Goal: Transaction & Acquisition: Download file/media

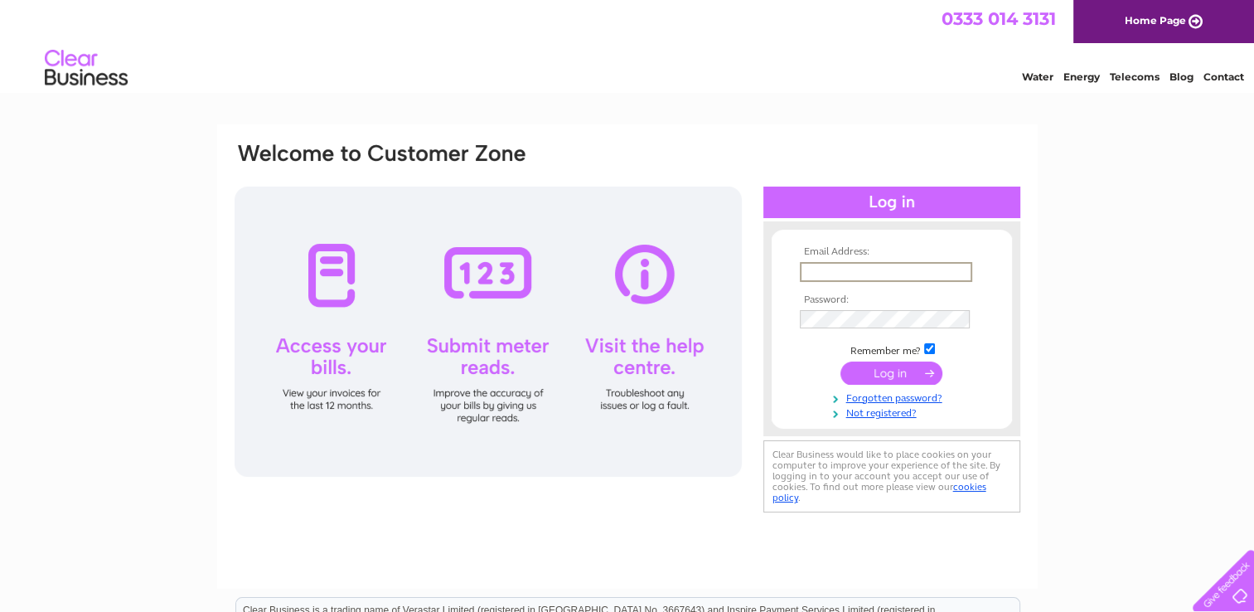
click at [807, 269] on input "text" at bounding box center [886, 272] width 172 height 20
type input "dferguson6b@gmail.com"
click at [895, 381] on input "submit" at bounding box center [892, 371] width 102 height 23
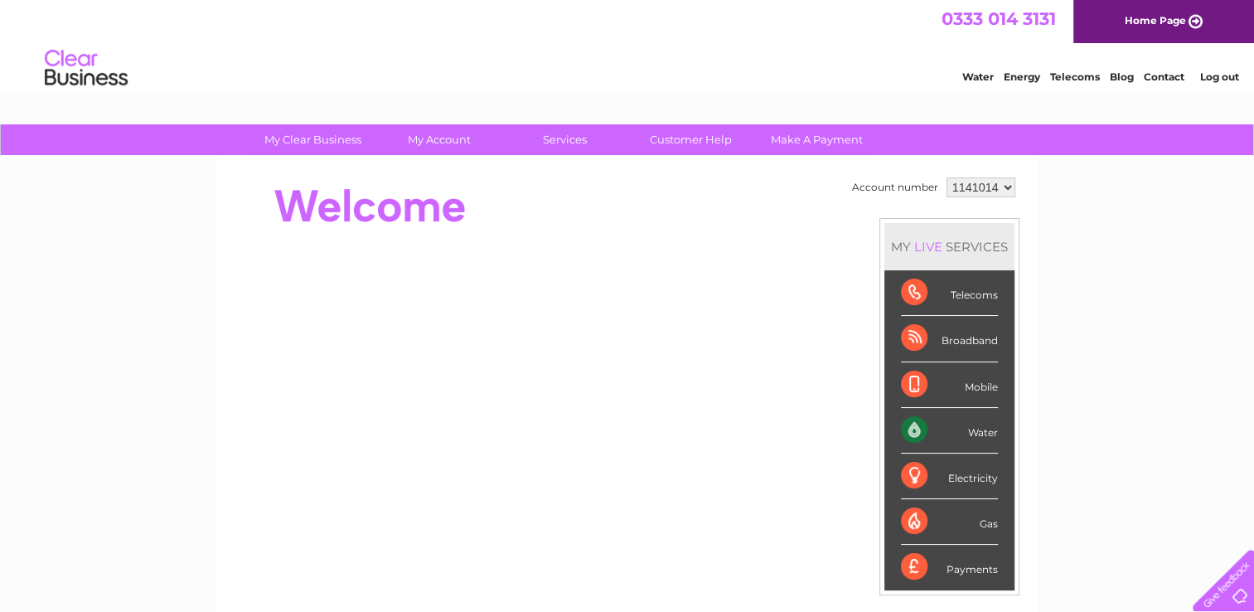
click at [968, 432] on div "Water" at bounding box center [949, 431] width 97 height 46
click at [914, 423] on div "Water" at bounding box center [949, 431] width 97 height 46
click at [996, 431] on li "Water" at bounding box center [950, 431] width 130 height 46
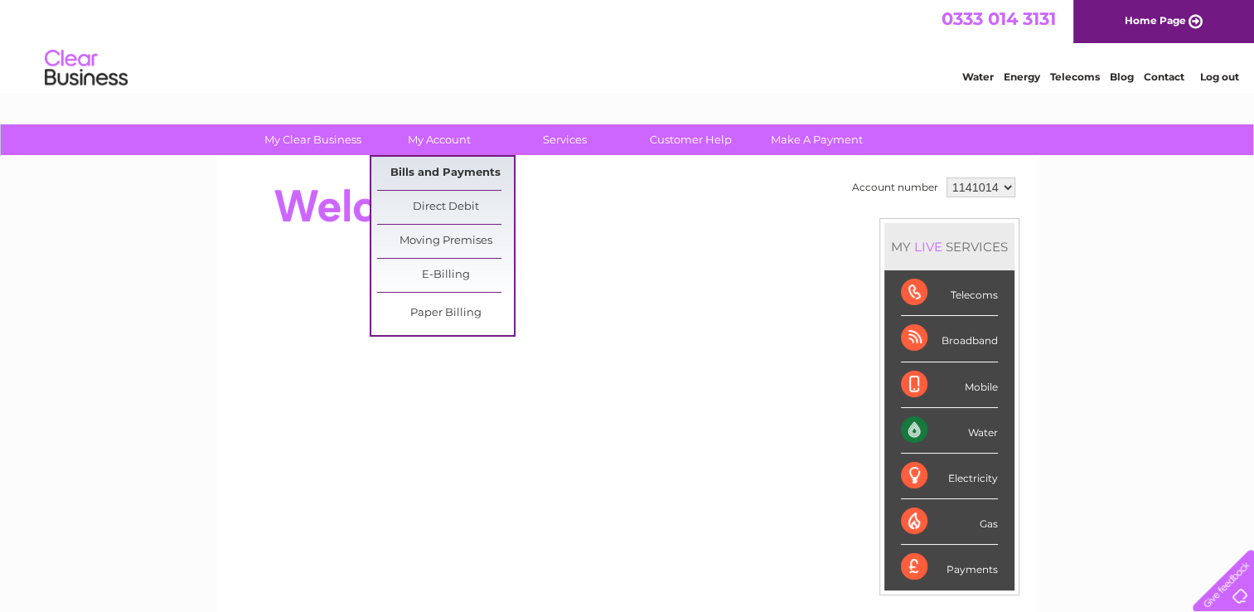
click at [407, 164] on link "Bills and Payments" at bounding box center [445, 173] width 137 height 33
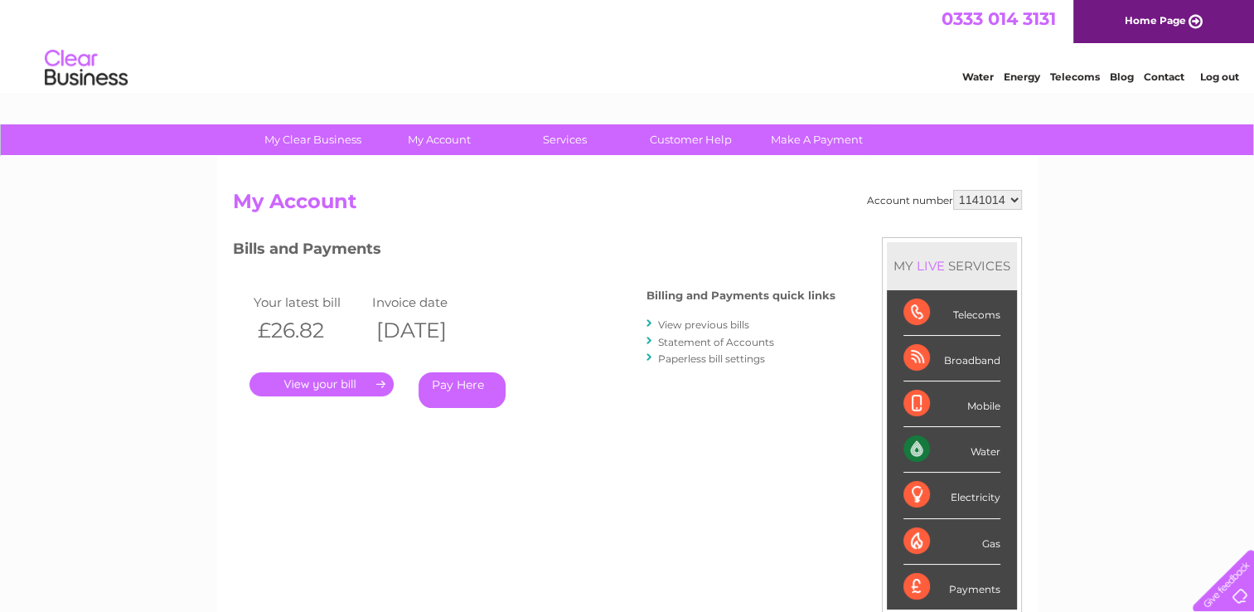
click at [673, 324] on link "View previous bills" at bounding box center [703, 324] width 91 height 12
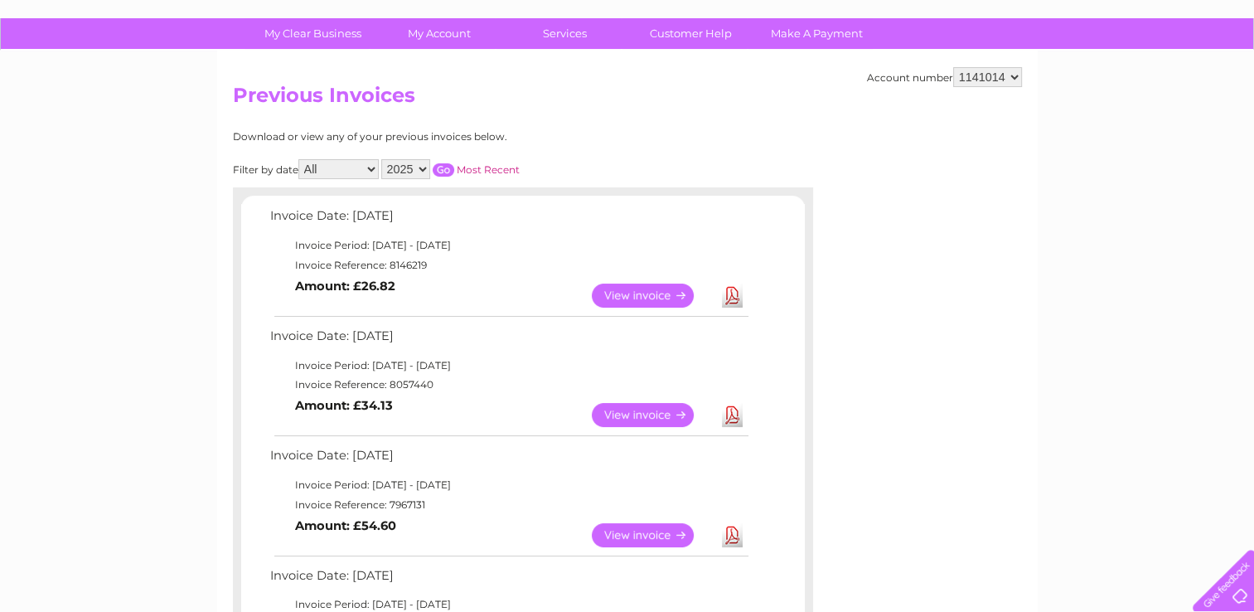
scroll to position [104, 0]
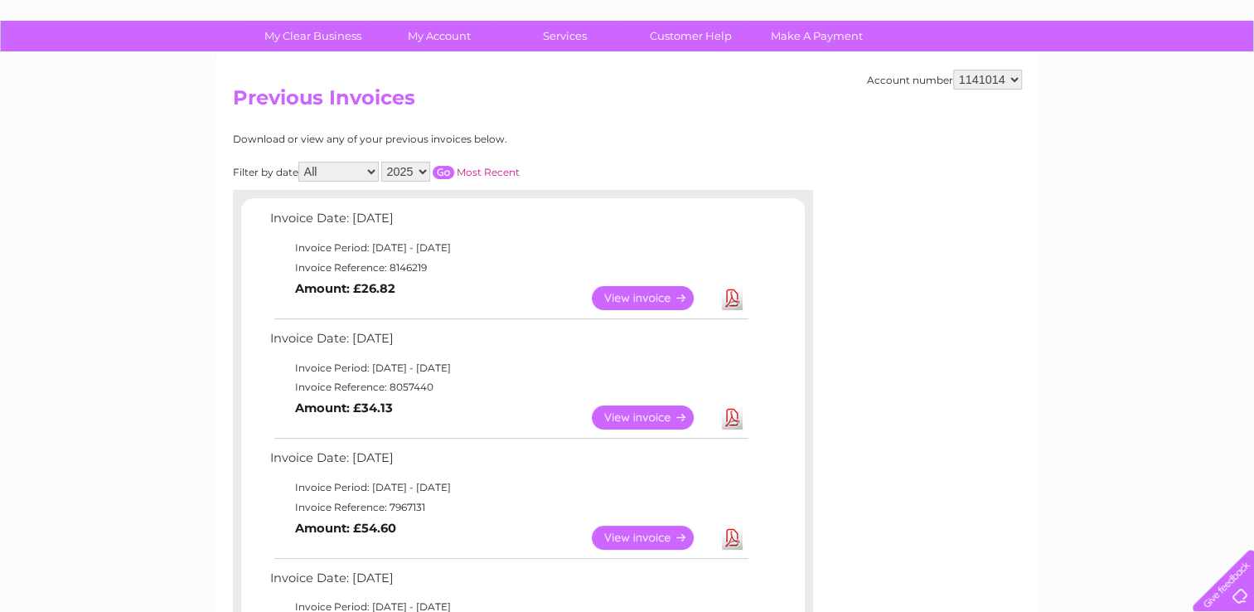
click at [421, 168] on select "2025 2024 2023 2022" at bounding box center [405, 172] width 49 height 20
select select "2024"
click at [383, 162] on select "2025 2024 2023 2022" at bounding box center [405, 172] width 49 height 20
click at [444, 171] on input "button" at bounding box center [444, 172] width 22 height 13
click at [441, 171] on input "button" at bounding box center [444, 172] width 22 height 13
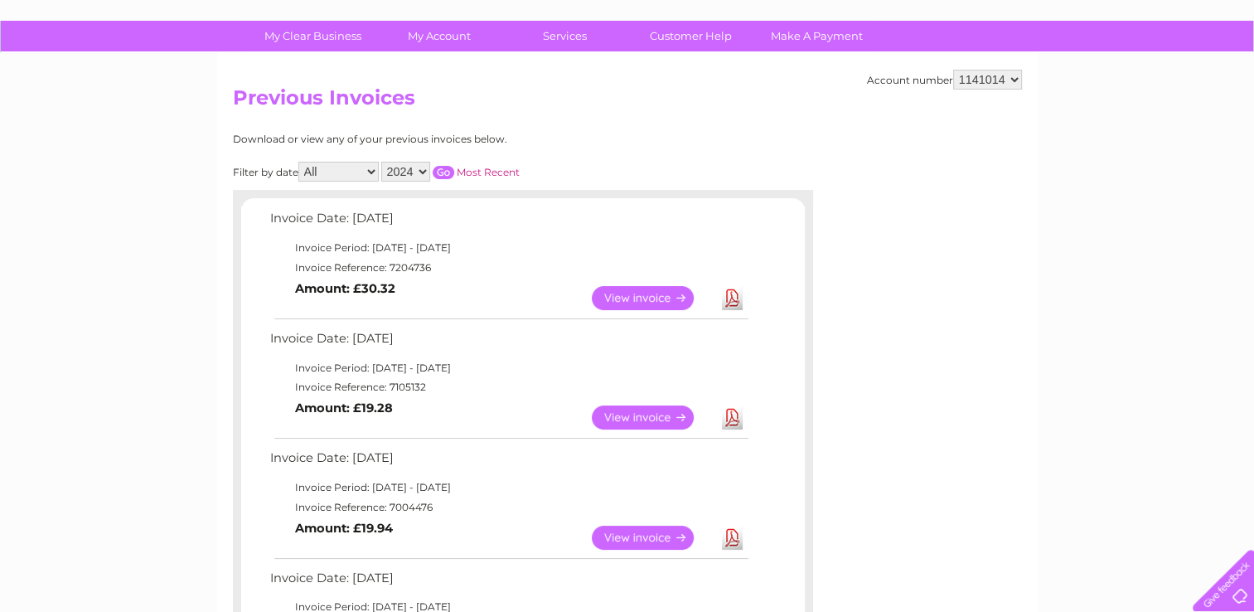
click at [441, 171] on input "button" at bounding box center [444, 172] width 22 height 13
click at [447, 171] on input "button" at bounding box center [444, 172] width 22 height 13
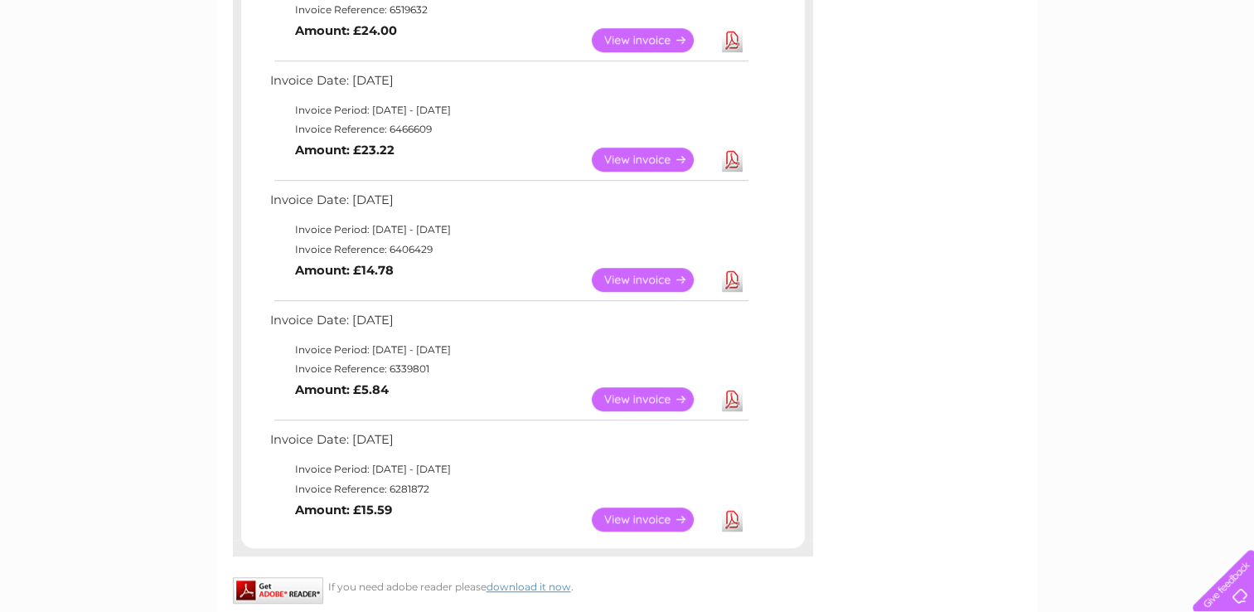
scroll to position [1207, 0]
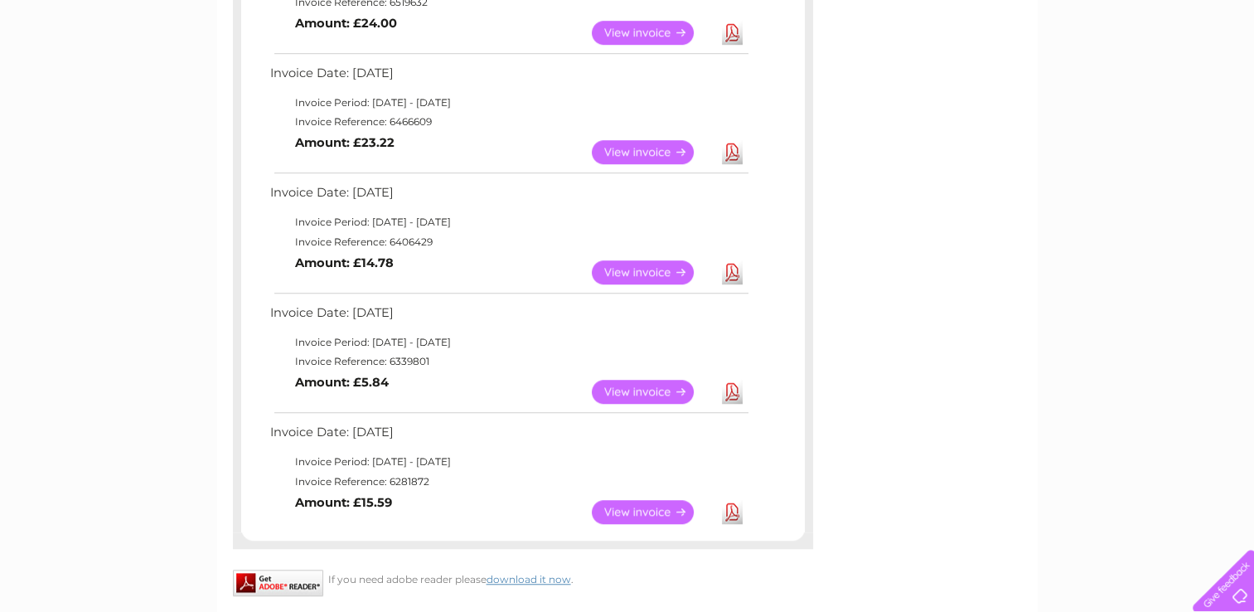
click at [635, 513] on link "View" at bounding box center [653, 512] width 122 height 24
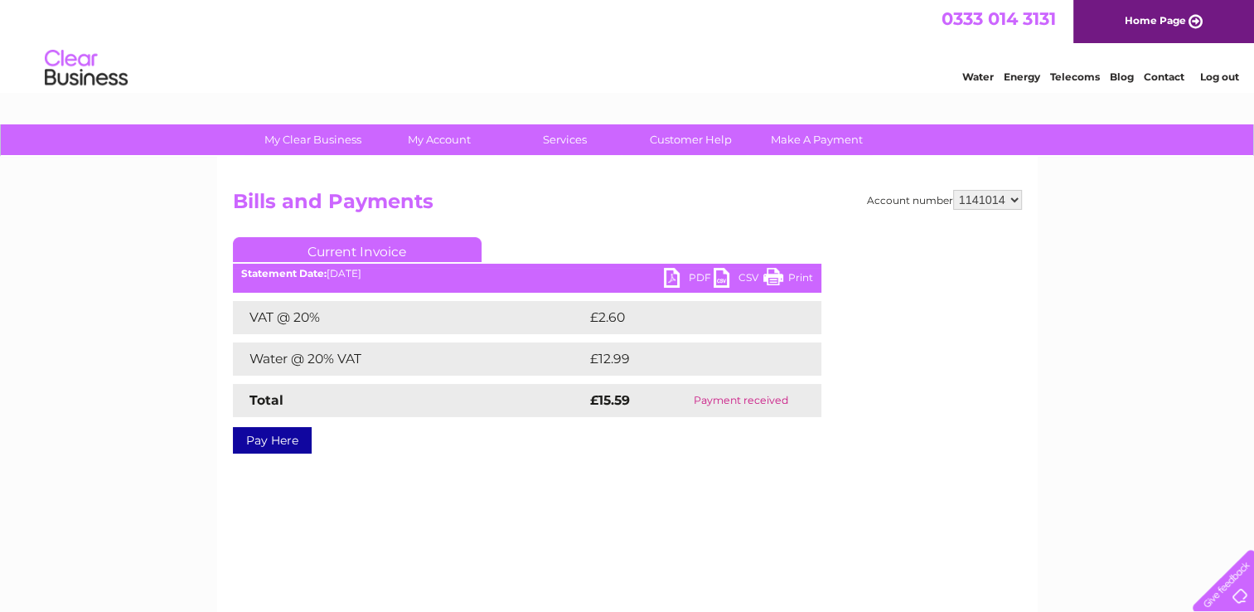
click at [773, 276] on link "Print" at bounding box center [789, 280] width 50 height 24
click at [756, 329] on td "£2.60" at bounding box center [684, 317] width 197 height 33
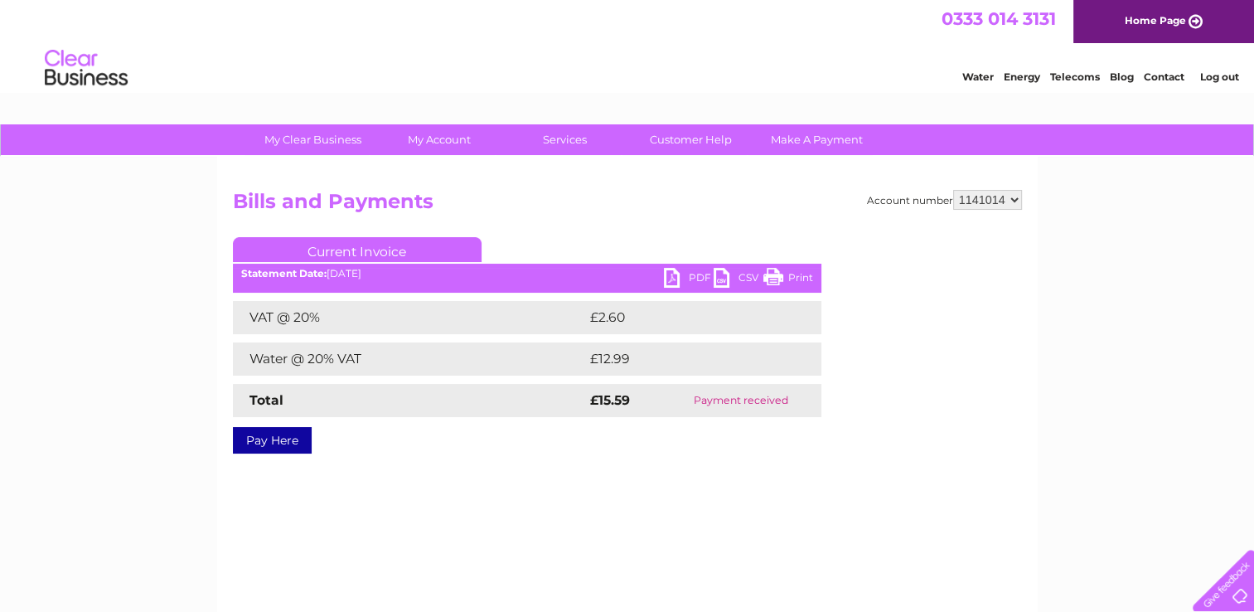
click at [677, 277] on link "PDF" at bounding box center [689, 280] width 50 height 24
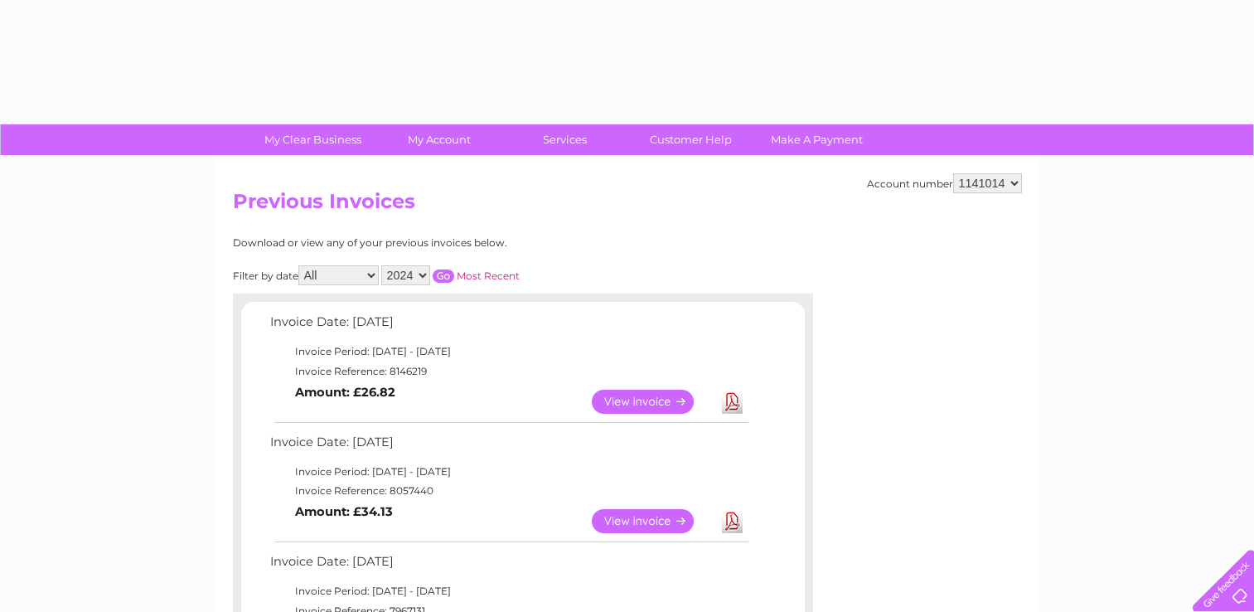
select select "2024"
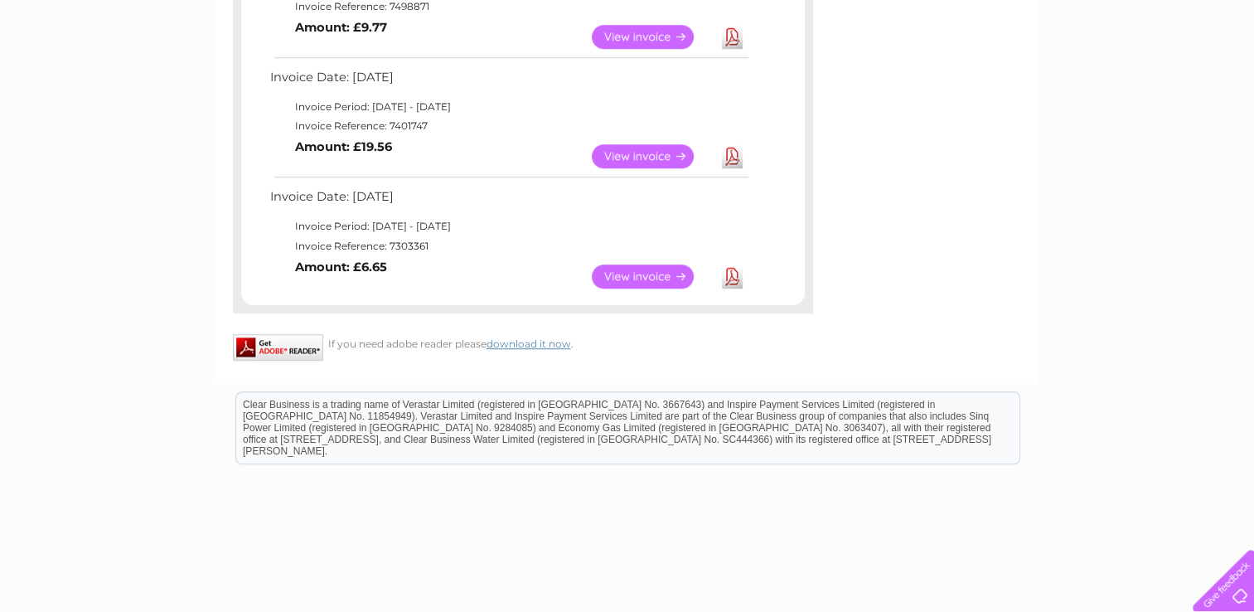
click at [635, 154] on link "View" at bounding box center [653, 156] width 122 height 24
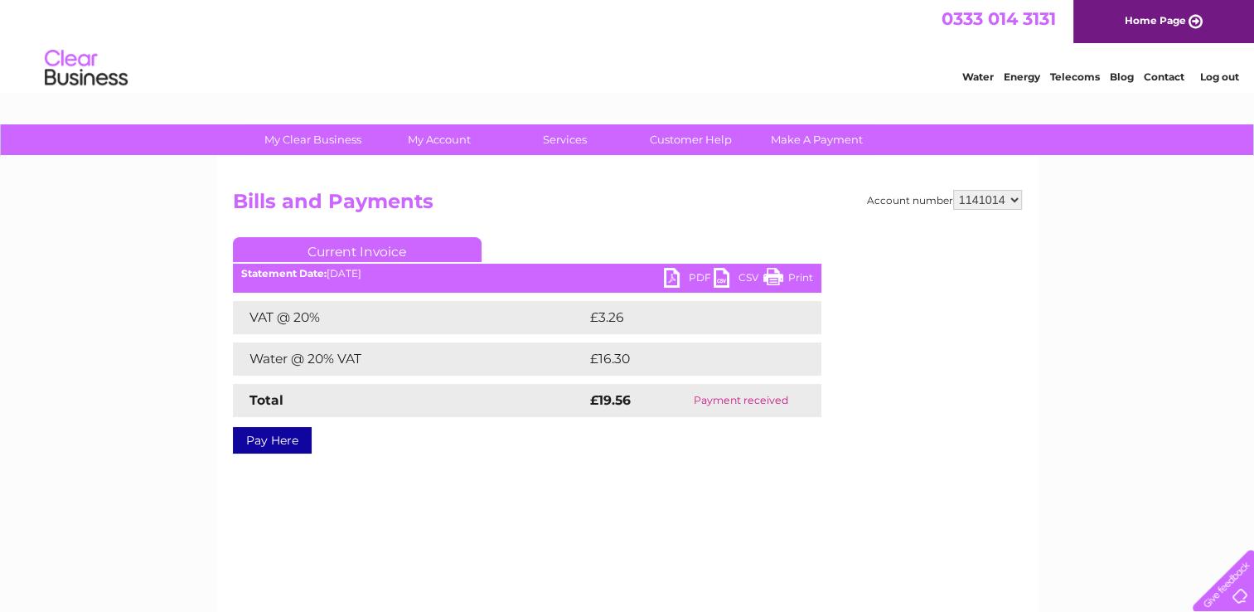
click at [669, 279] on link "PDF" at bounding box center [689, 280] width 50 height 24
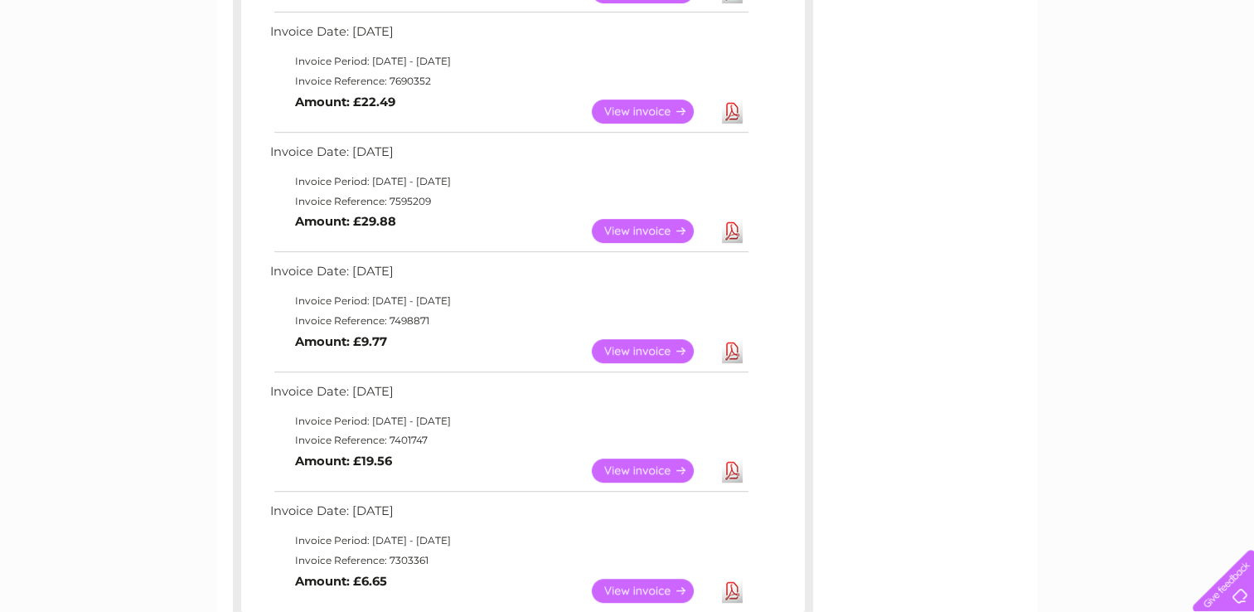
scroll to position [872, 0]
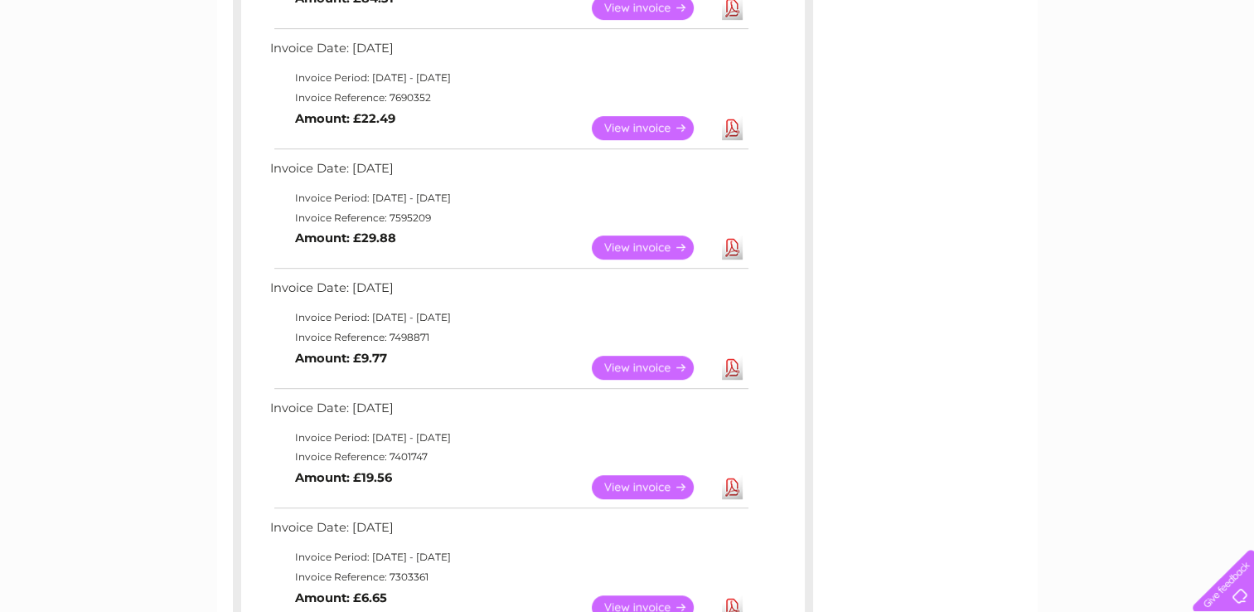
click at [733, 364] on link "Download" at bounding box center [732, 368] width 21 height 24
click at [729, 247] on link "Download" at bounding box center [732, 247] width 21 height 24
click at [730, 128] on link "Download" at bounding box center [732, 128] width 21 height 24
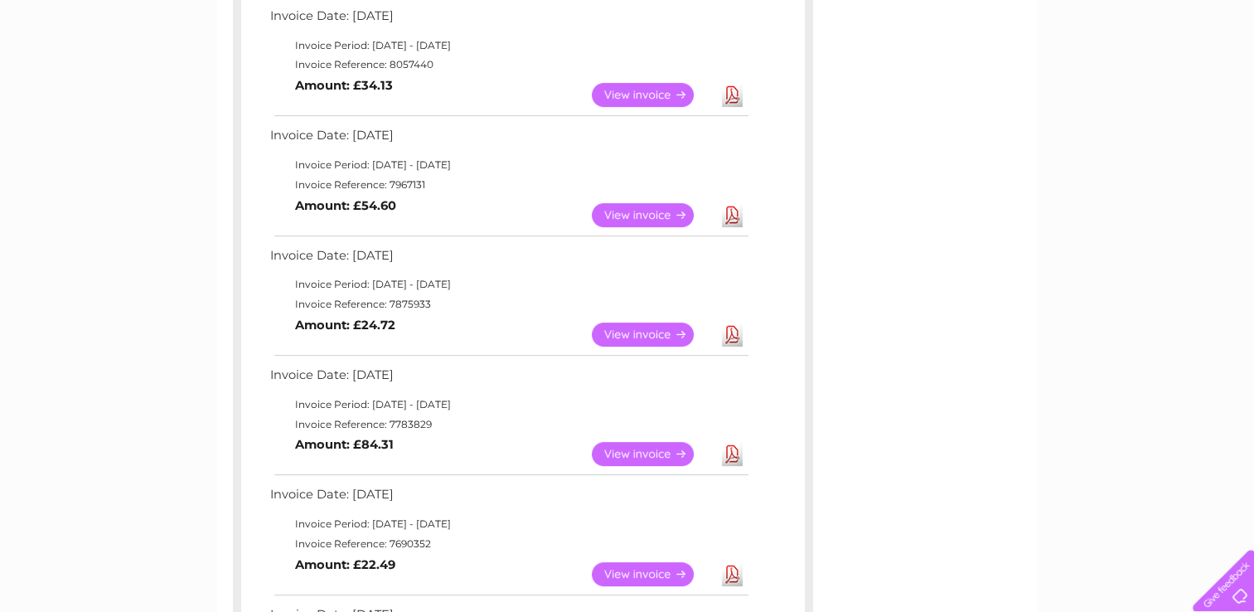
scroll to position [424, 0]
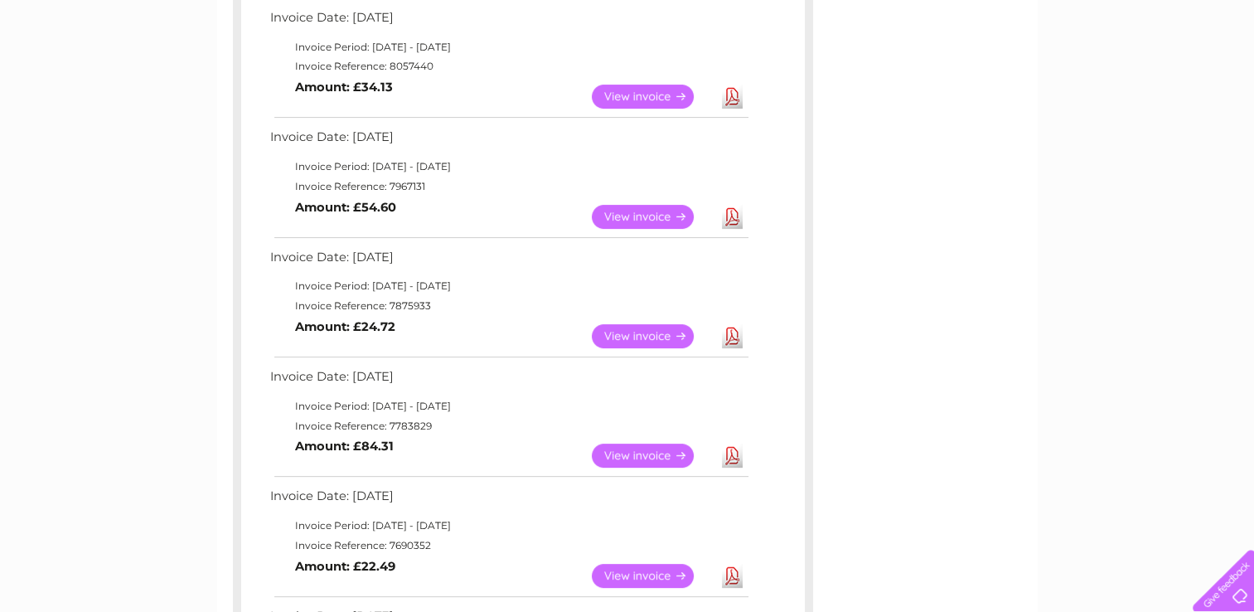
click at [730, 454] on link "Download" at bounding box center [732, 456] width 21 height 24
click at [730, 330] on link "Download" at bounding box center [732, 336] width 21 height 24
click at [728, 212] on link "Download" at bounding box center [732, 217] width 21 height 24
click at [730, 91] on link "Download" at bounding box center [732, 97] width 21 height 24
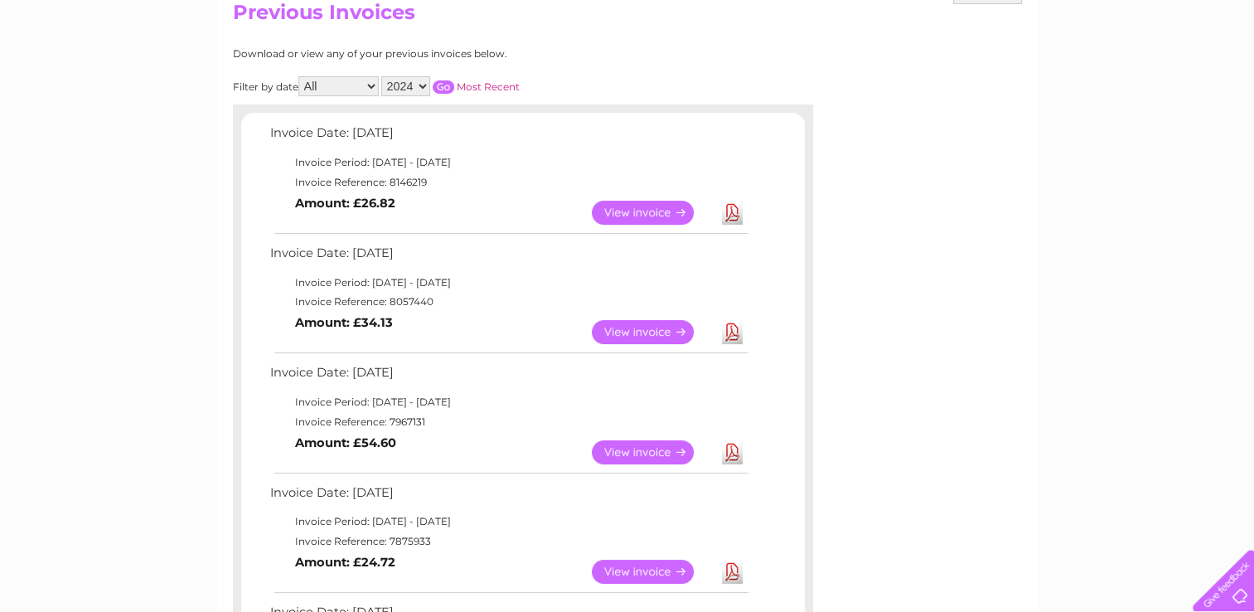
scroll to position [193, 0]
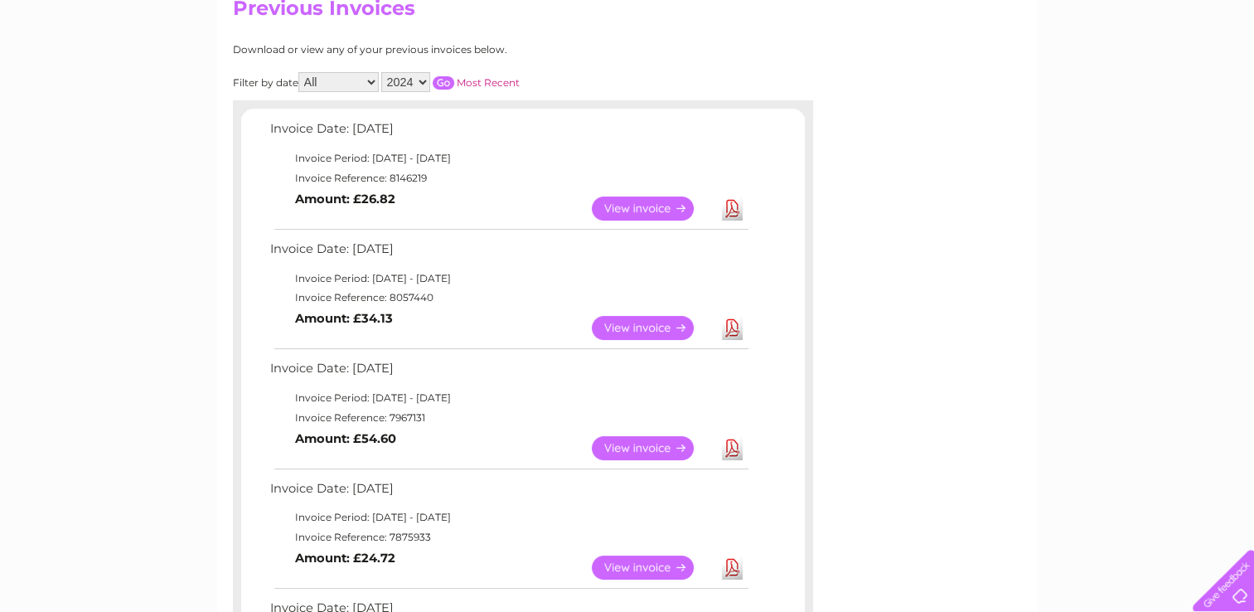
click at [730, 445] on link "Download" at bounding box center [732, 448] width 21 height 24
click at [730, 326] on link "Download" at bounding box center [732, 328] width 21 height 24
click at [730, 200] on link "Download" at bounding box center [732, 208] width 21 height 24
click at [424, 80] on select "2025 2024 2023 2022" at bounding box center [405, 82] width 49 height 20
click at [383, 72] on select "2025 2024 2023 2022" at bounding box center [405, 82] width 49 height 20
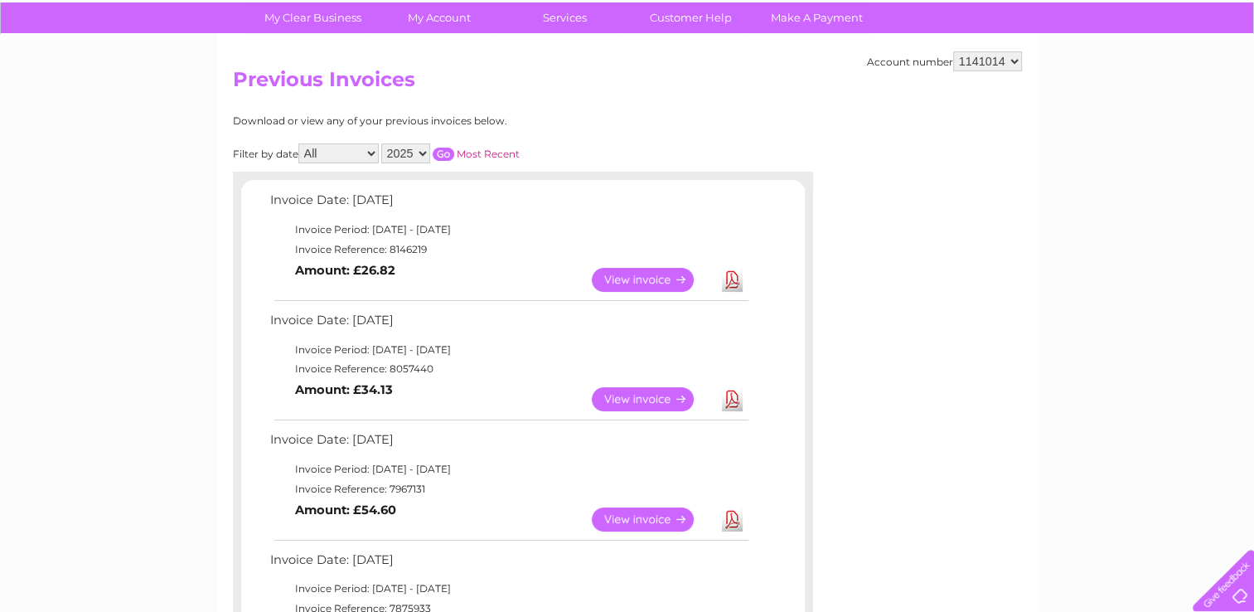
scroll to position [126, 0]
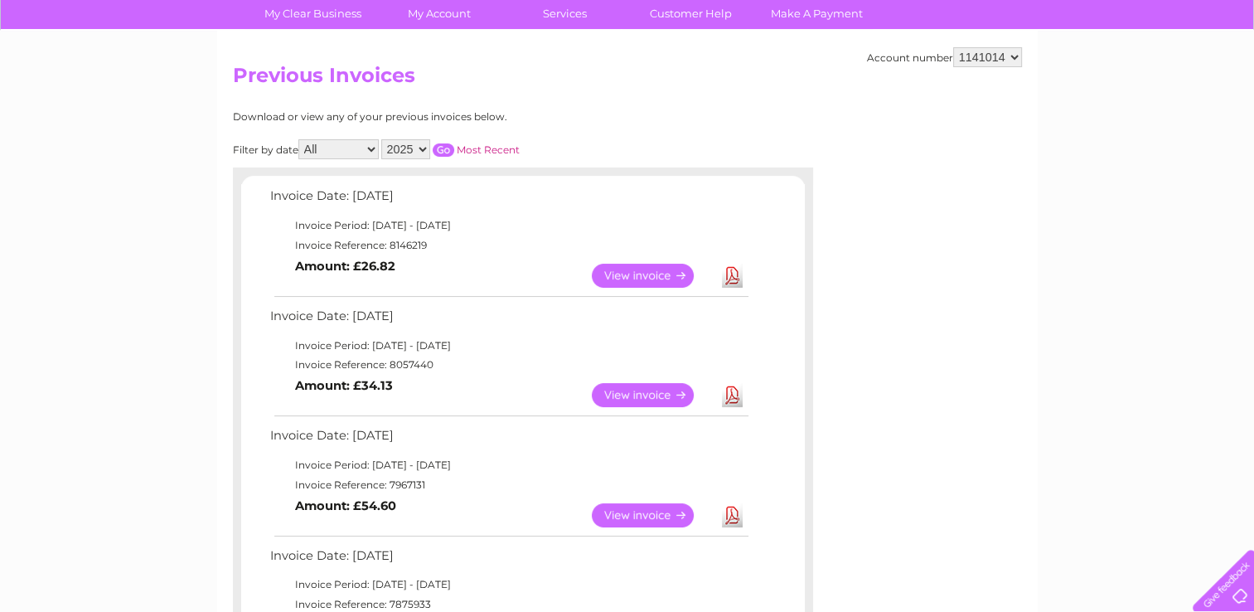
click at [424, 146] on select "2025 2024 2023 2022" at bounding box center [405, 149] width 49 height 20
click at [383, 139] on select "2025 2024 2023 2022" at bounding box center [405, 149] width 49 height 20
click at [446, 148] on input "button" at bounding box center [444, 149] width 22 height 13
click at [424, 144] on select "2025 2024 2023 2022" at bounding box center [405, 149] width 49 height 20
select select "2025"
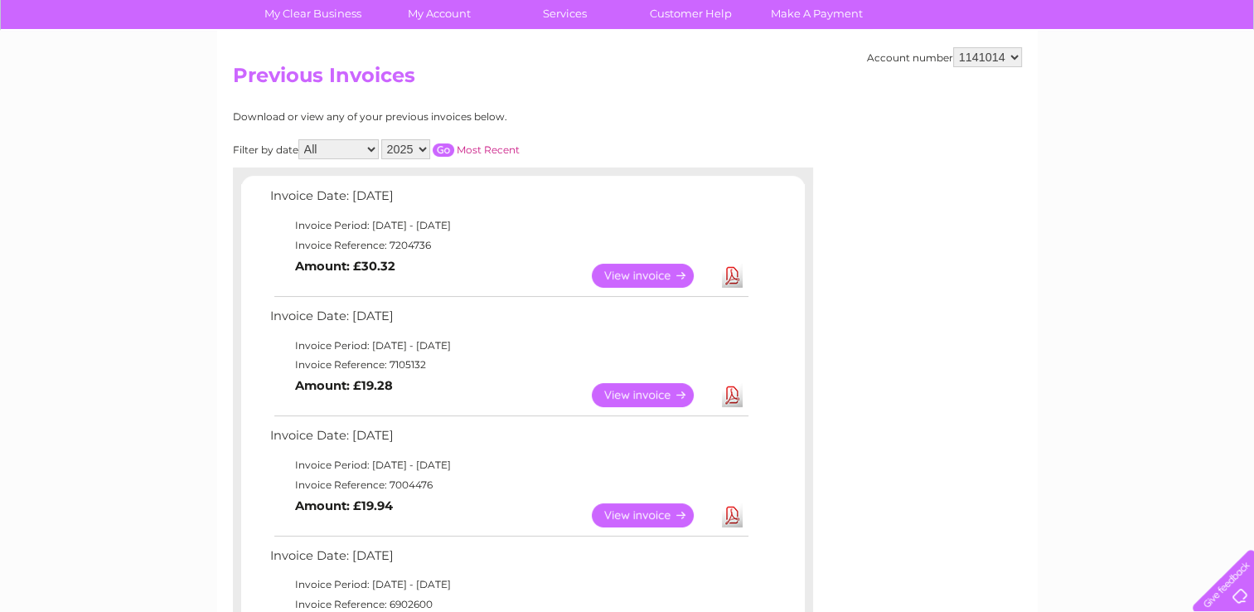
click at [383, 139] on select "2025 2024 2023 2022" at bounding box center [405, 149] width 49 height 20
click at [442, 147] on input "button" at bounding box center [444, 149] width 22 height 13
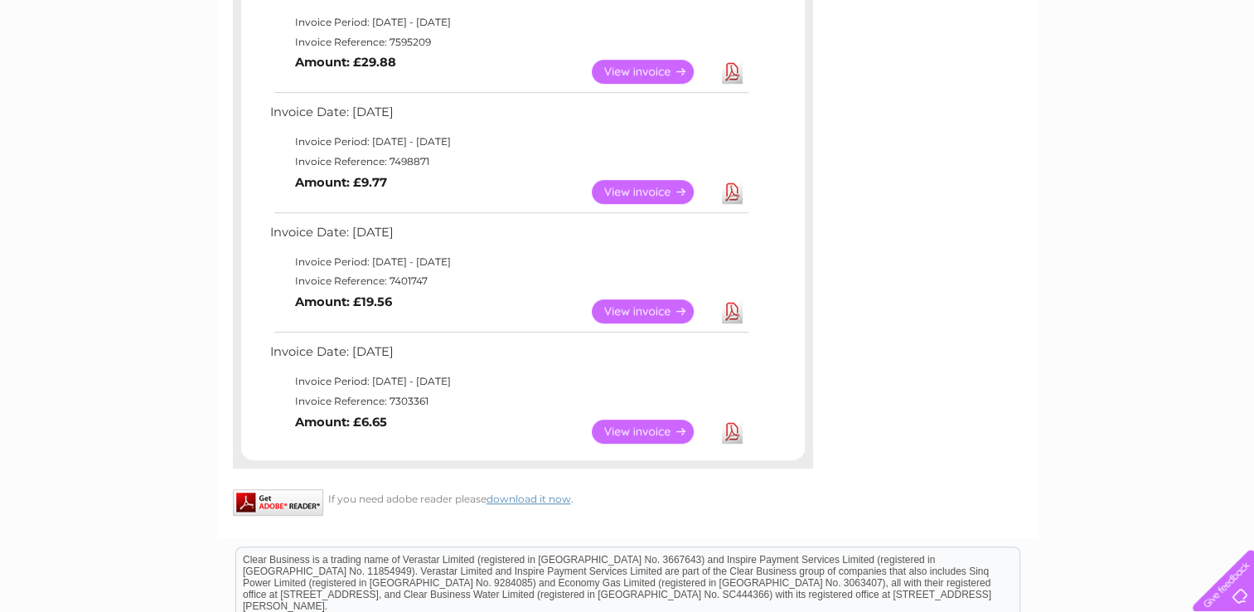
scroll to position [1045, 0]
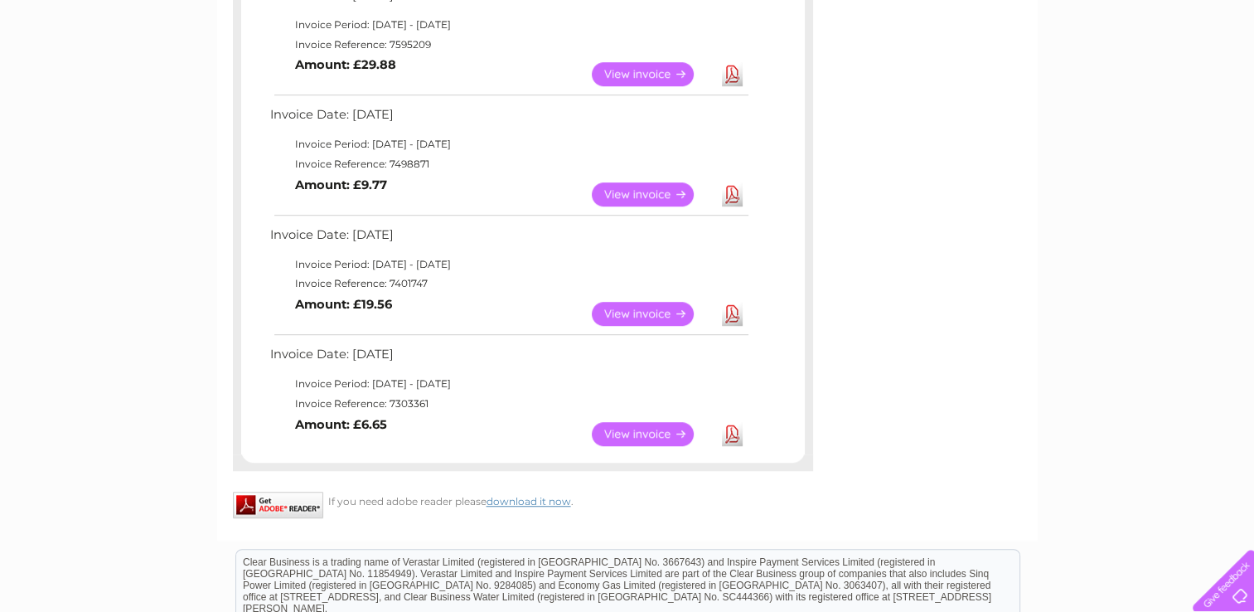
click at [730, 432] on link "Download" at bounding box center [732, 434] width 21 height 24
click at [730, 313] on link "Download" at bounding box center [732, 314] width 21 height 24
click at [730, 191] on link "Download" at bounding box center [732, 194] width 21 height 24
click at [730, 74] on link "Download" at bounding box center [732, 74] width 21 height 24
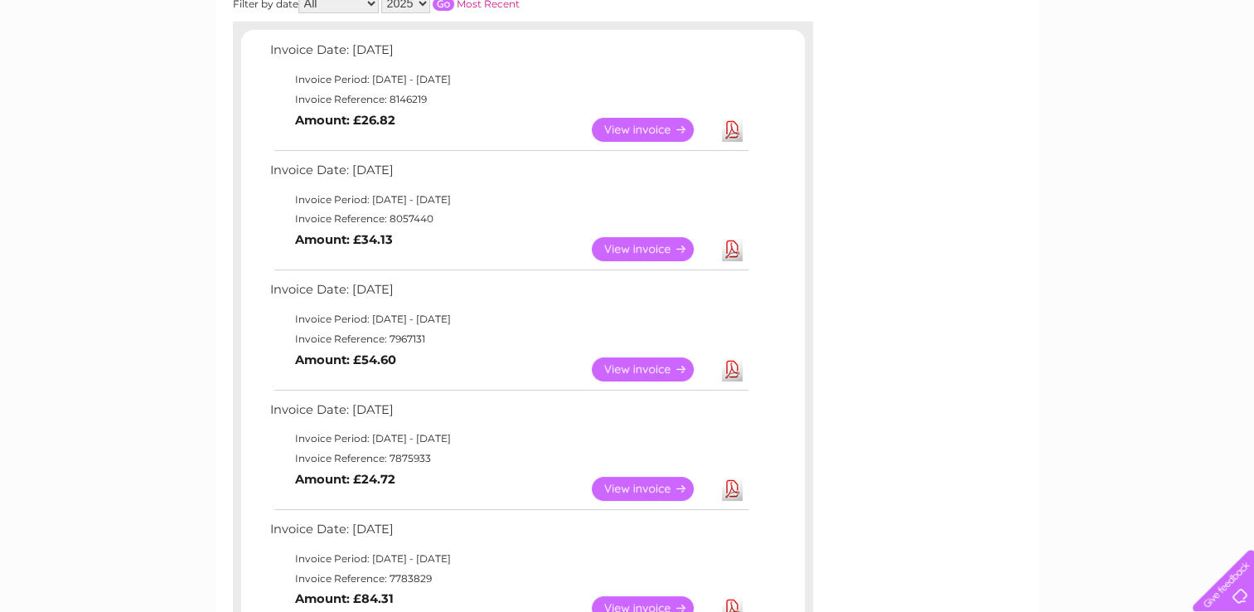
scroll to position [0, 0]
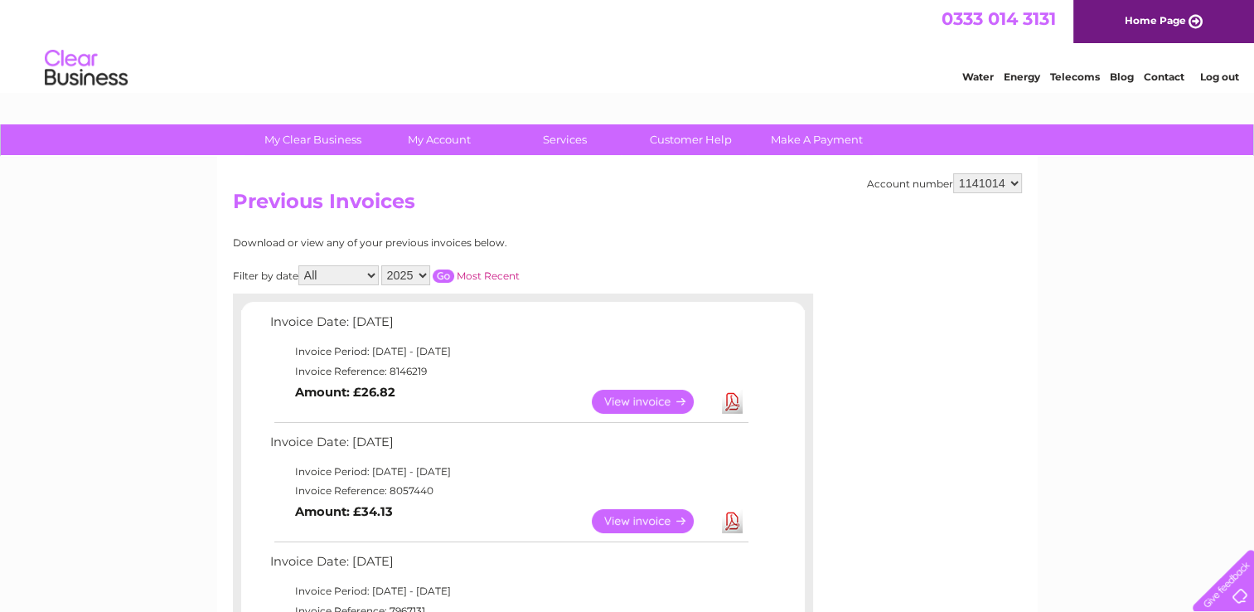
click at [1213, 79] on link "Log out" at bounding box center [1219, 76] width 39 height 12
